Goal: Check status

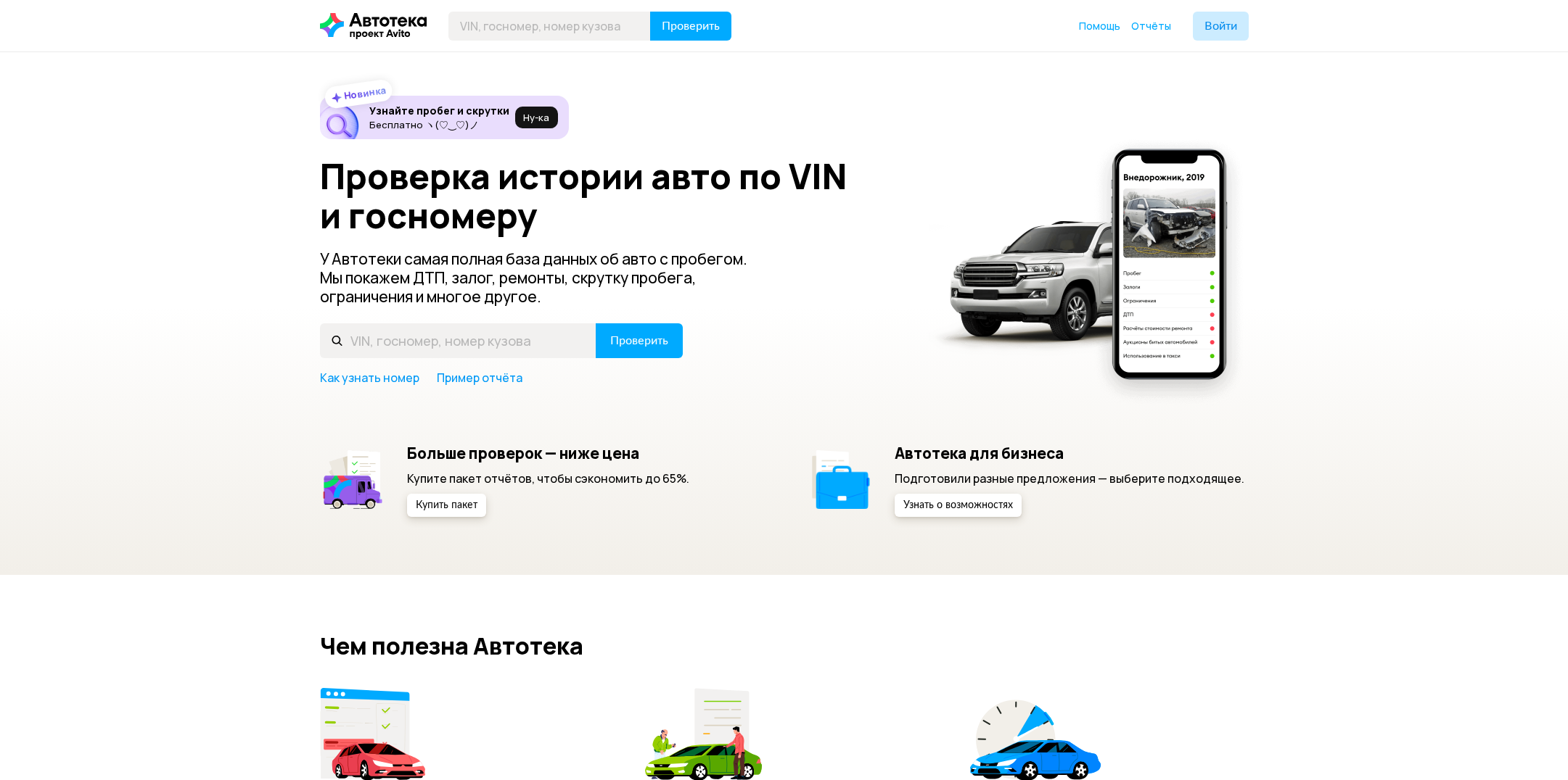
click at [586, 24] on input "text" at bounding box center [550, 26] width 203 height 29
type input "[VEHICLE_IDENTIFICATION_NUMBER]"
click at [679, 21] on span "Проверить" at bounding box center [691, 26] width 58 height 12
click at [535, 34] on input "text" at bounding box center [550, 26] width 203 height 29
paste input "[VEHICLE_IDENTIFICATION_NUMBER]"
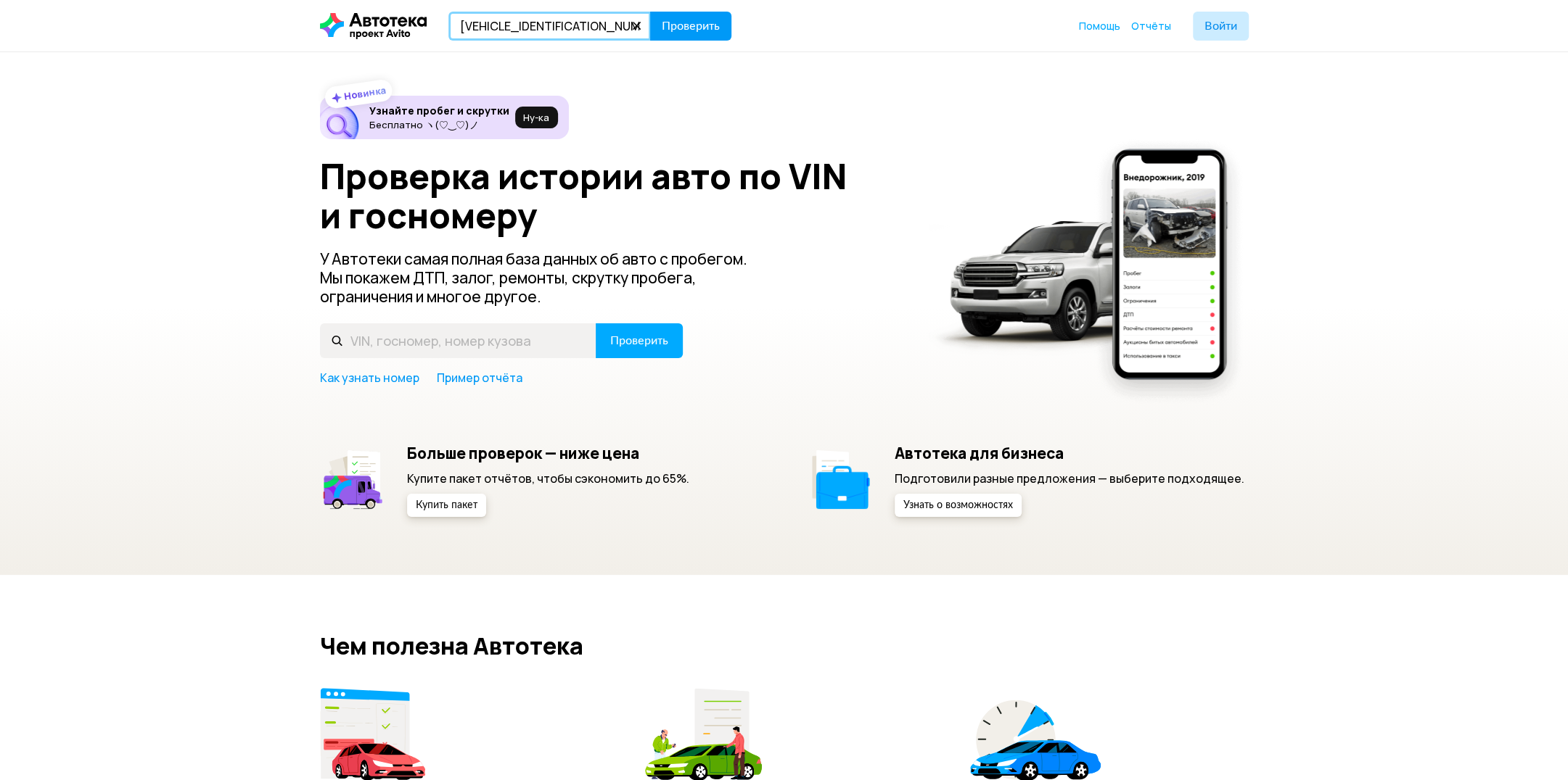
type input "[VEHICLE_IDENTIFICATION_NUMBER]"
click at [675, 26] on span "Проверить" at bounding box center [691, 26] width 58 height 12
